Goal: Task Accomplishment & Management: Manage account settings

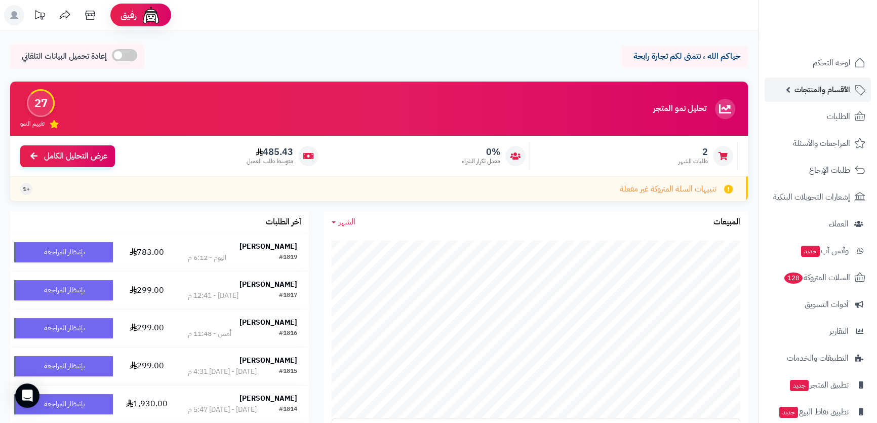
drag, startPoint x: 800, startPoint y: 92, endPoint x: 802, endPoint y: 101, distance: 8.8
click at [799, 92] on span "الأقسام والمنتجات" at bounding box center [823, 90] width 56 height 14
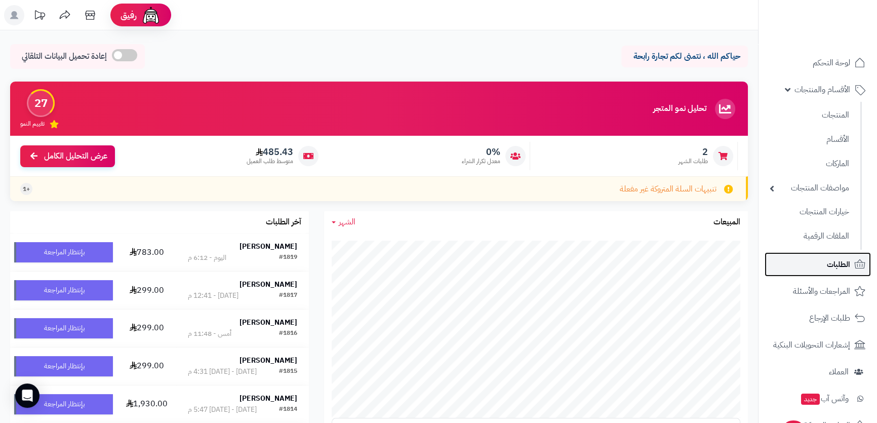
click at [836, 260] on span "الطلبات" at bounding box center [838, 264] width 23 height 14
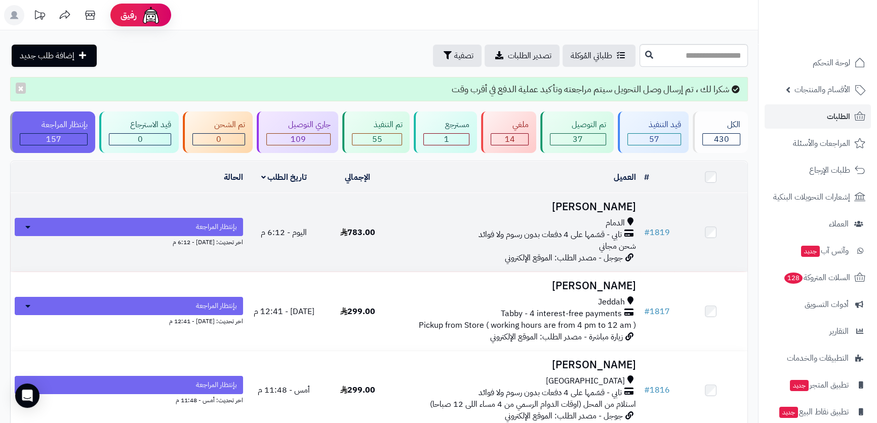
click at [518, 208] on h3 "[PERSON_NAME]" at bounding box center [518, 207] width 238 height 12
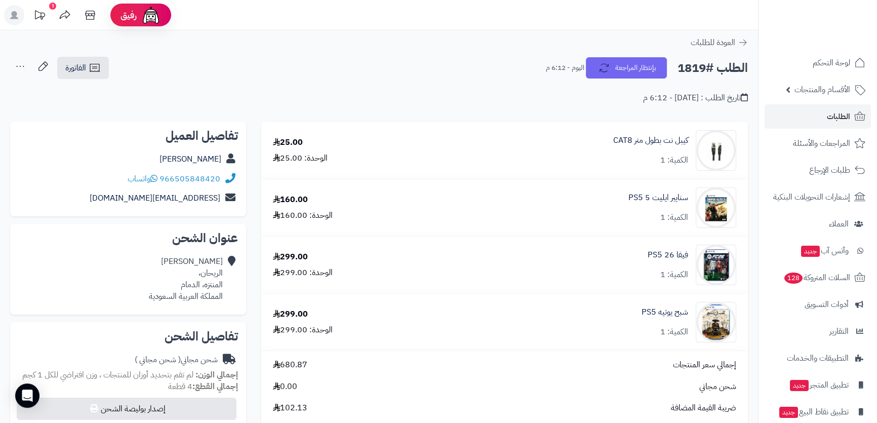
click at [553, 141] on div "كيبل نت بطول متر CAT8 الكمية: 1" at bounding box center [593, 150] width 302 height 41
